Goal: Task Accomplishment & Management: Use online tool/utility

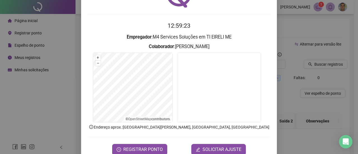
scroll to position [51, 0]
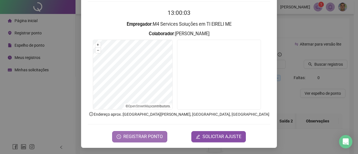
click at [125, 137] on span "REGISTRAR PONTO" at bounding box center [142, 136] width 39 height 7
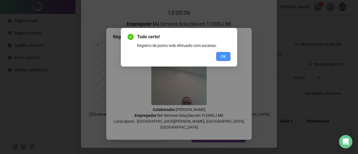
click at [223, 58] on span "OK" at bounding box center [223, 56] width 5 height 6
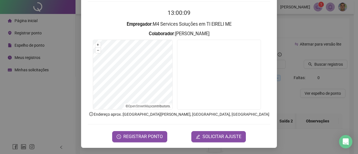
click at [295, 85] on div "Registro de ponto web 13:00:09 Empregador : M4 Services Soluções em TI EIRELI M…" at bounding box center [179, 77] width 358 height 154
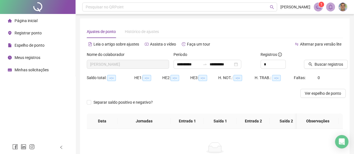
click at [13, 32] on div "Registrar ponto" at bounding box center [25, 32] width 34 height 11
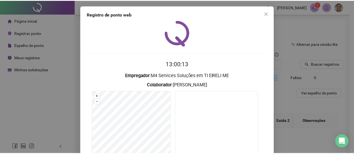
scroll to position [51, 0]
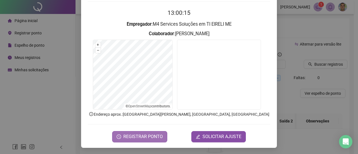
click at [135, 136] on span "REGISTRAR PONTO" at bounding box center [142, 136] width 39 height 7
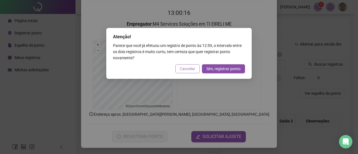
click at [184, 70] on span "Cancelar" at bounding box center [187, 69] width 15 height 6
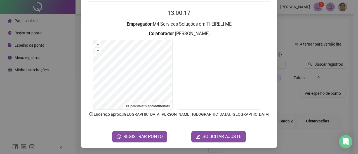
click at [305, 67] on div "Registro de ponto web 13:00:17 Empregador : M4 Services Soluções em TI EIRELI M…" at bounding box center [179, 77] width 358 height 154
